Goal: Task Accomplishment & Management: Use online tool/utility

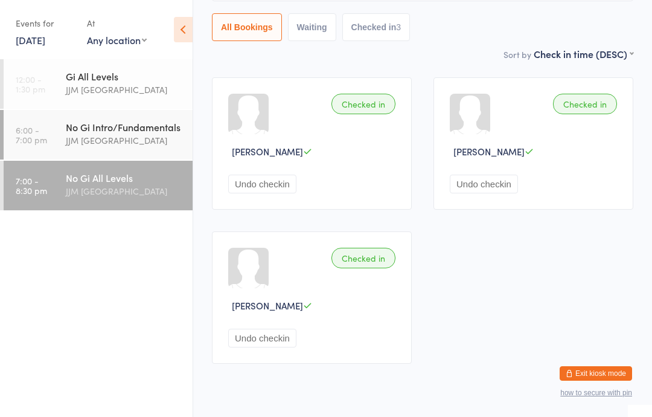
click at [43, 137] on time "6:00 - 7:00 pm" at bounding box center [31, 134] width 31 height 19
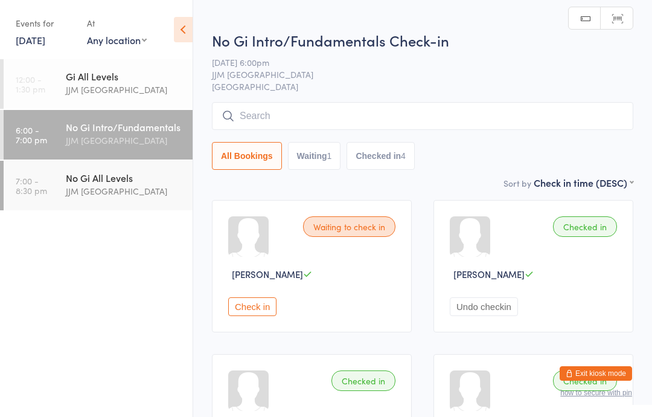
click at [247, 311] on button "Check in" at bounding box center [252, 306] width 48 height 19
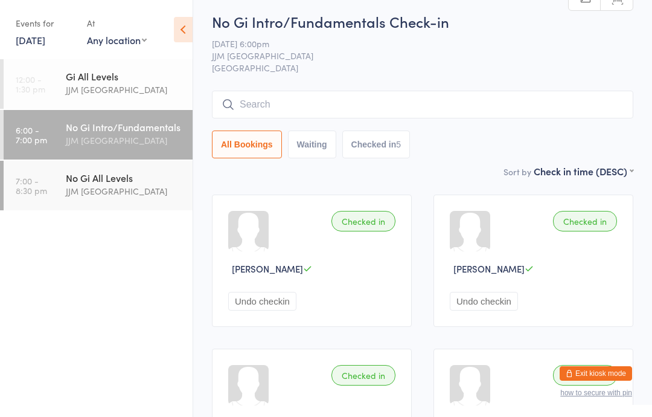
scroll to position [3, 0]
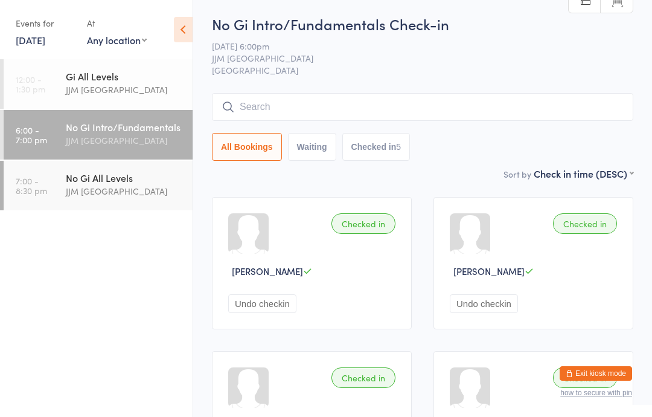
click at [257, 111] on input "search" at bounding box center [422, 107] width 421 height 28
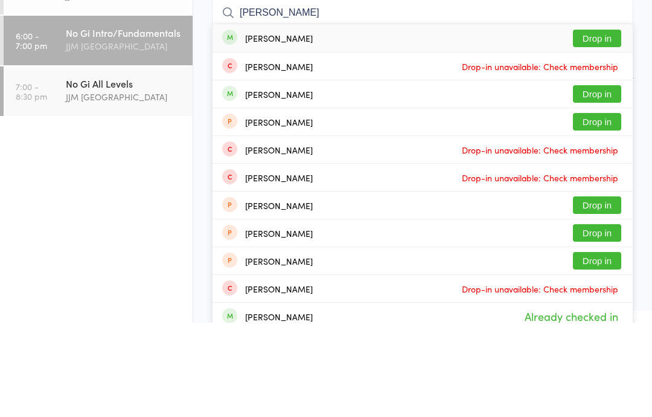
type input "[PERSON_NAME]"
click at [243, 126] on div "[PERSON_NAME]" at bounding box center [267, 132] width 91 height 13
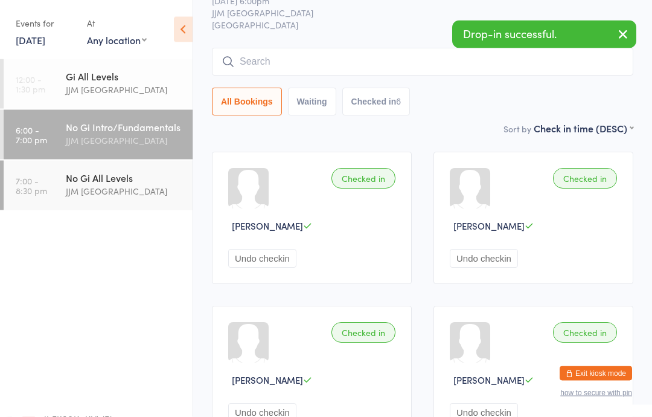
scroll to position [0, 0]
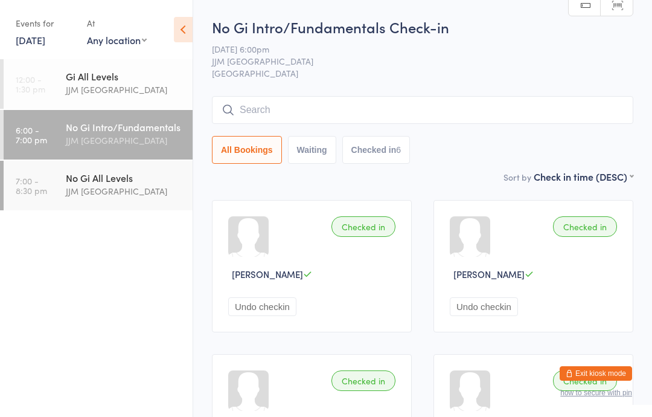
click at [71, 186] on div "JJM [GEOGRAPHIC_DATA]" at bounding box center [124, 191] width 117 height 14
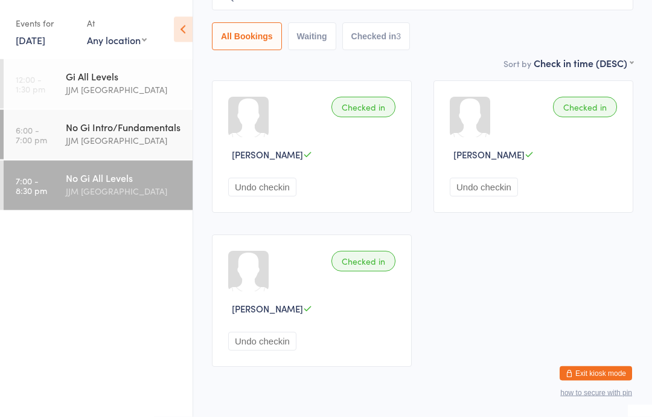
scroll to position [121, 0]
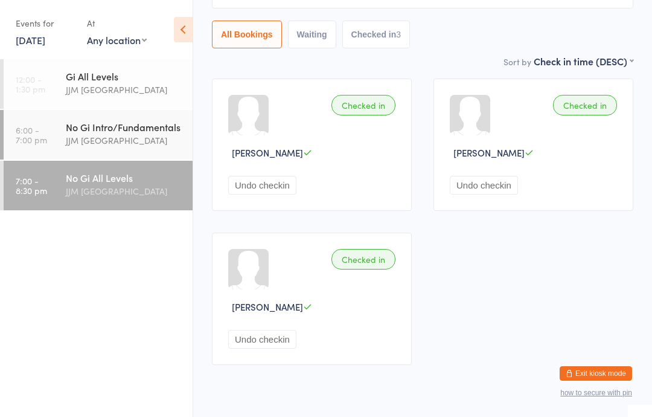
click at [468, 159] on span "[PERSON_NAME]" at bounding box center [488, 152] width 71 height 13
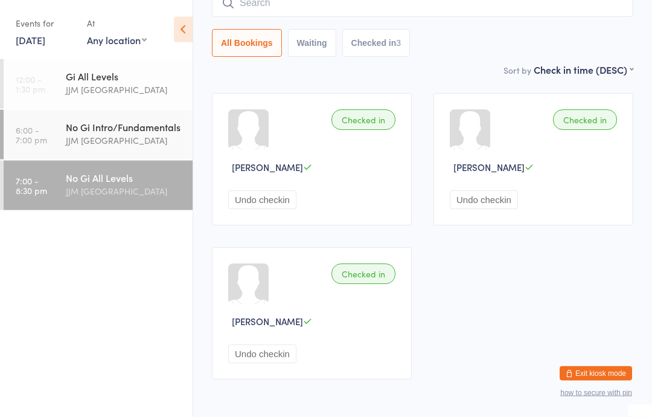
scroll to position [107, 0]
click at [478, 202] on button "Undo checkin" at bounding box center [484, 199] width 68 height 19
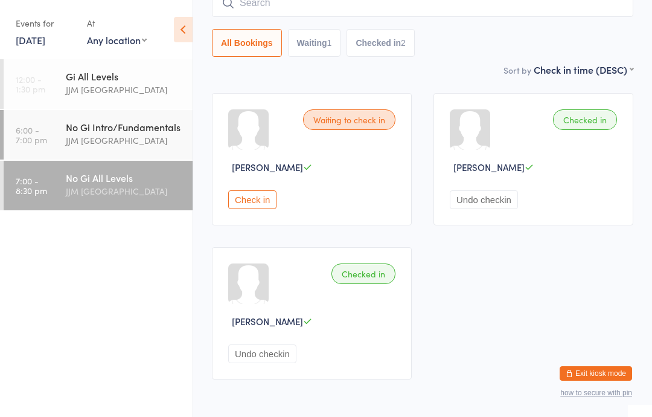
click at [254, 7] on input "search" at bounding box center [422, 3] width 421 height 28
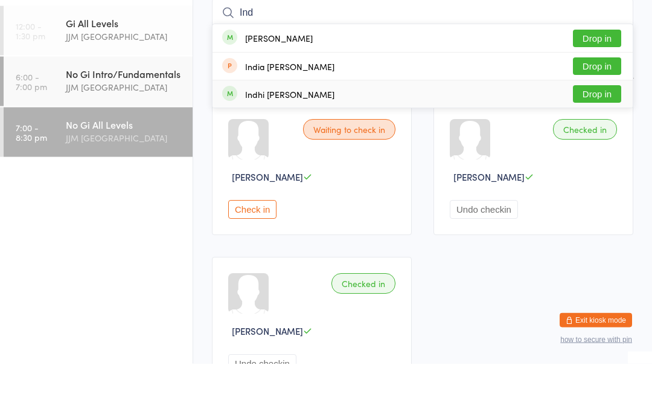
type input "Ind"
click at [251, 143] on div "Indhi [PERSON_NAME]" at bounding box center [289, 148] width 89 height 10
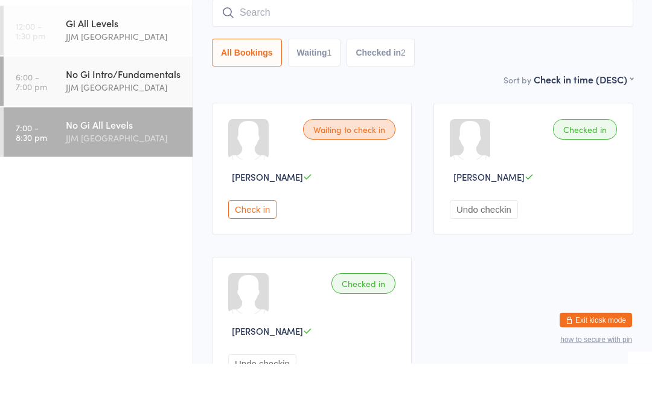
scroll to position [97, 0]
